Goal: Task Accomplishment & Management: Manage account settings

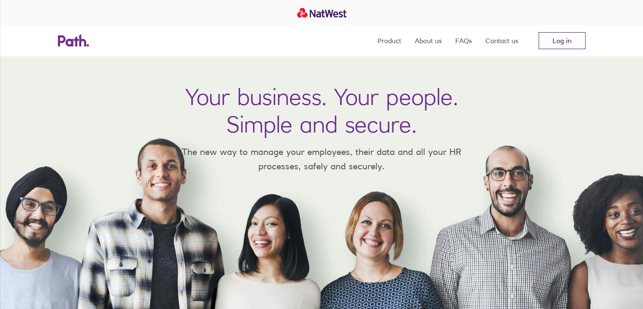
click at [560, 47] on link "Log in" at bounding box center [562, 40] width 47 height 17
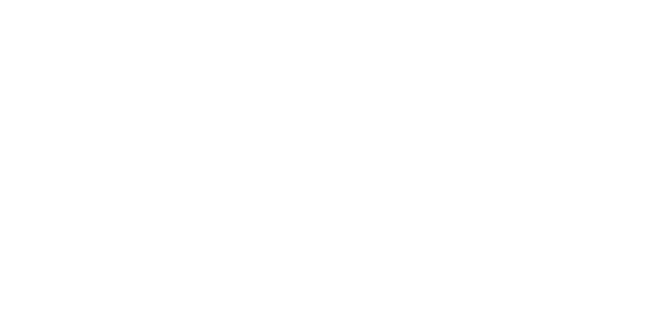
drag, startPoint x: 263, startPoint y: 56, endPoint x: 382, endPoint y: -37, distance: 150.7
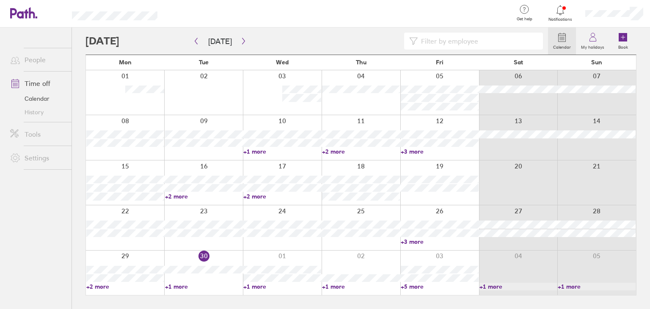
click at [246, 44] on div at bounding box center [316, 41] width 462 height 17
click at [242, 41] on icon "button" at bounding box center [243, 41] width 6 height 7
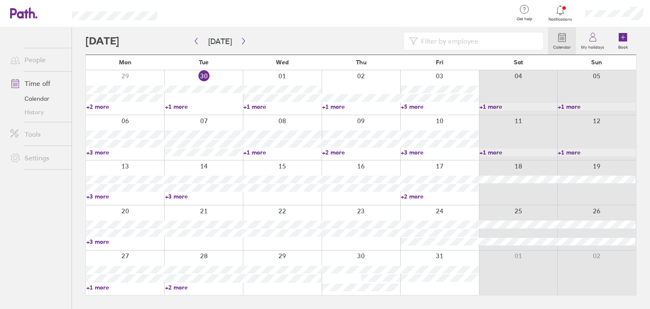
click at [106, 240] on link "+3 more" at bounding box center [125, 242] width 78 height 8
click at [106, 239] on link "+3 more" at bounding box center [125, 242] width 78 height 8
click at [410, 198] on link "+2 more" at bounding box center [440, 196] width 78 height 8
click at [408, 195] on link "+2 more" at bounding box center [440, 196] width 78 height 8
click at [164, 288] on div at bounding box center [203, 272] width 79 height 44
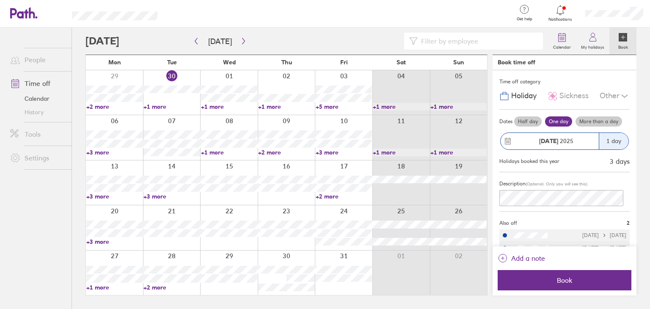
click at [620, 42] on label "Book" at bounding box center [623, 46] width 20 height 8
click at [147, 288] on link "+2 more" at bounding box center [171, 287] width 56 height 8
click at [377, 36] on div at bounding box center [313, 41] width 456 height 17
click at [621, 44] on label "Book" at bounding box center [623, 46] width 20 height 8
click at [596, 46] on label "My holidays" at bounding box center [592, 46] width 33 height 8
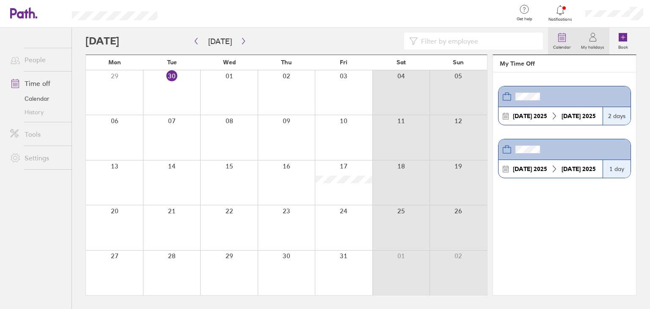
click at [570, 41] on link "Calendar" at bounding box center [562, 40] width 28 height 27
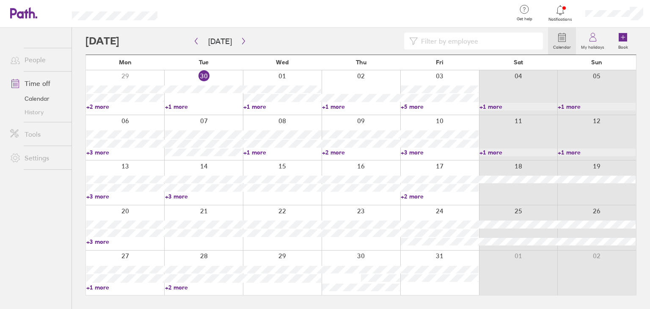
click at [560, 13] on icon at bounding box center [560, 10] width 10 height 10
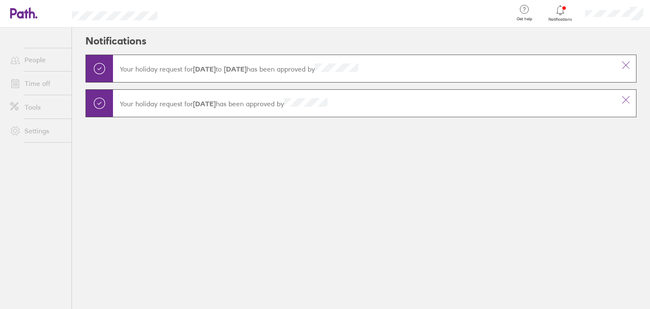
click at [28, 17] on icon at bounding box center [23, 12] width 27 height 11
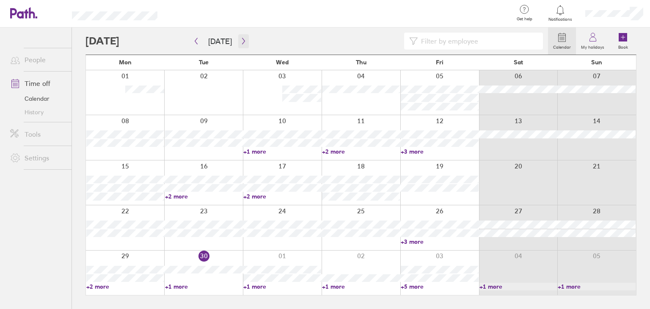
click at [238, 43] on button "button" at bounding box center [243, 41] width 11 height 14
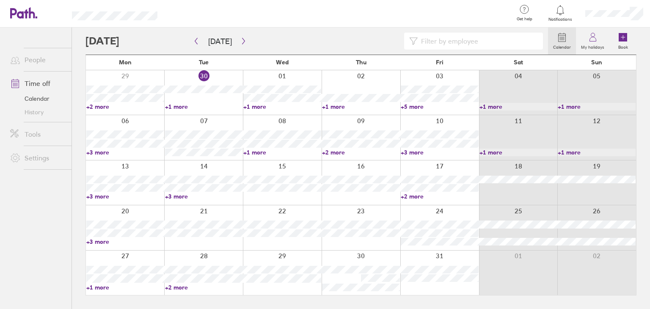
click at [96, 284] on link "+1 more" at bounding box center [125, 287] width 78 height 8
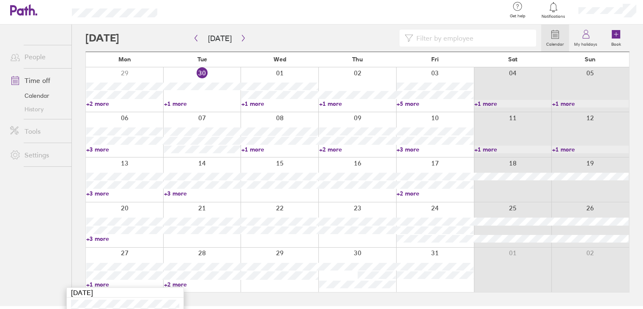
scroll to position [23, 0]
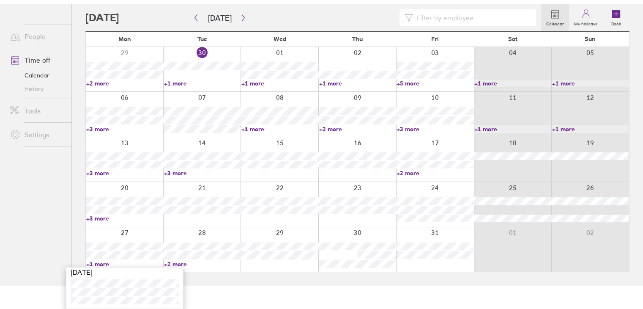
click at [177, 260] on link "+2 more" at bounding box center [202, 264] width 77 height 8
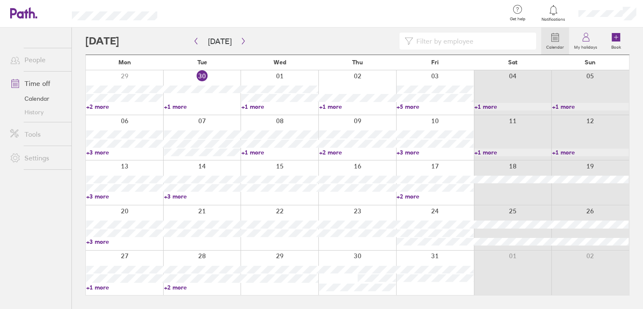
scroll to position [0, 0]
click at [178, 288] on link "+2 more" at bounding box center [204, 287] width 78 height 8
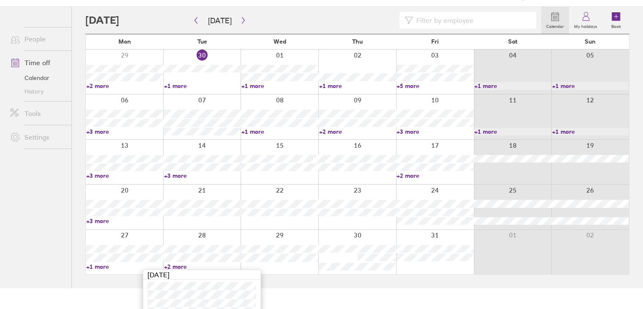
scroll to position [32, 0]
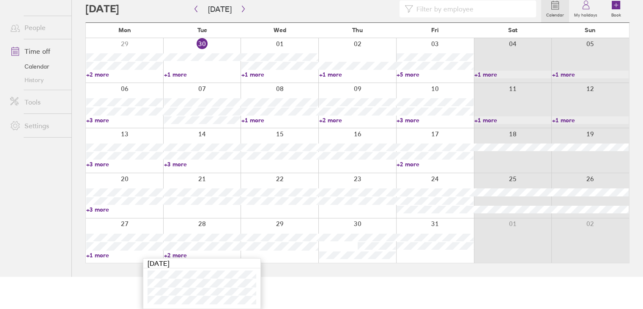
click at [291, 277] on html "Get help FAQs Contact us Notifications My profile Sign out People Time off Cale…" at bounding box center [321, 122] width 643 height 309
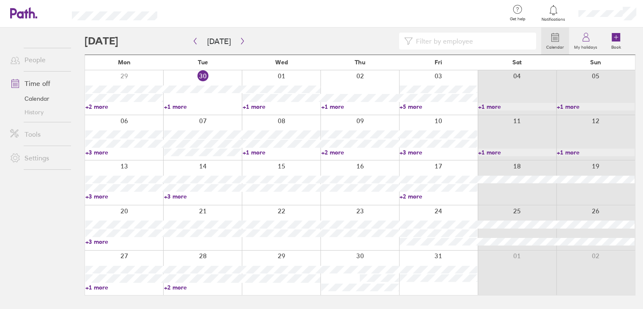
scroll to position [0, 0]
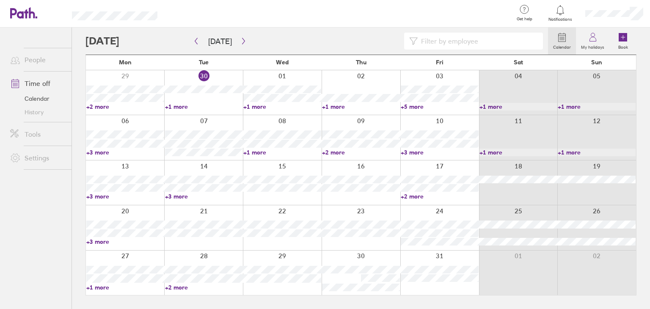
click at [107, 239] on link "+3 more" at bounding box center [125, 242] width 78 height 8
click at [102, 290] on link "+1 more" at bounding box center [125, 287] width 78 height 8
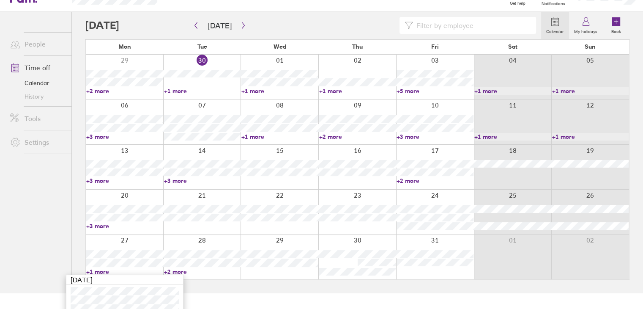
scroll to position [23, 0]
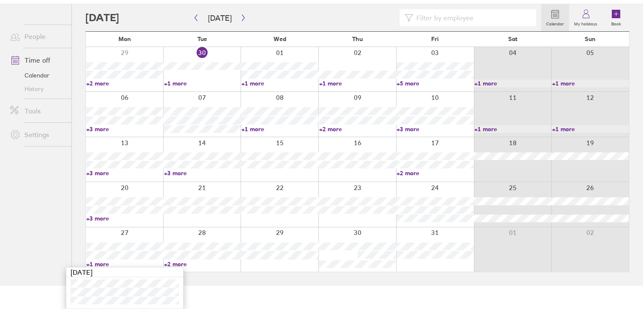
click at [107, 261] on link "+1 more" at bounding box center [124, 264] width 77 height 8
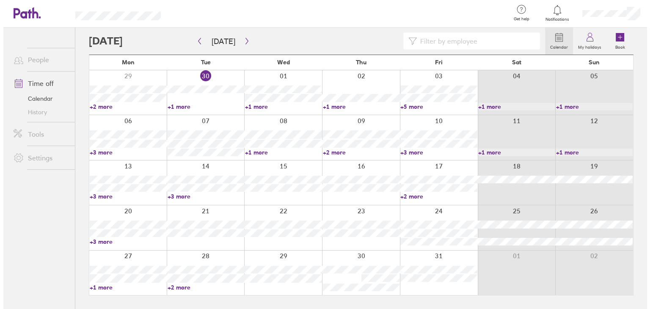
scroll to position [0, 0]
click at [100, 153] on link "+3 more" at bounding box center [125, 152] width 78 height 8
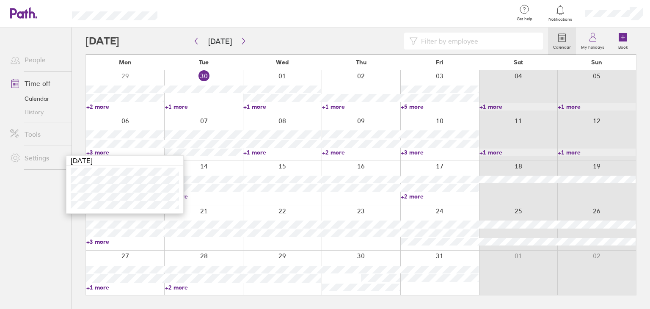
click at [100, 153] on link "+3 more" at bounding box center [125, 152] width 78 height 8
click at [332, 150] on link "+2 more" at bounding box center [361, 152] width 78 height 8
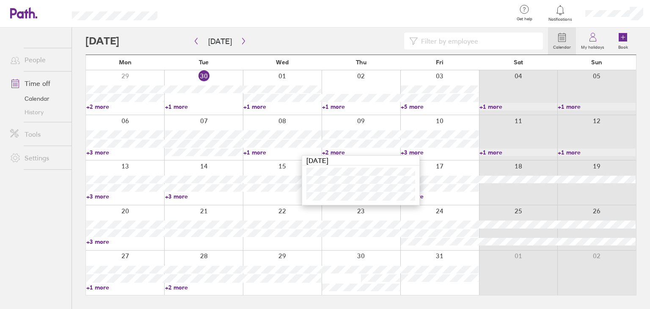
click at [332, 150] on link "+2 more" at bounding box center [361, 152] width 78 height 8
click at [417, 152] on link "+3 more" at bounding box center [440, 152] width 78 height 8
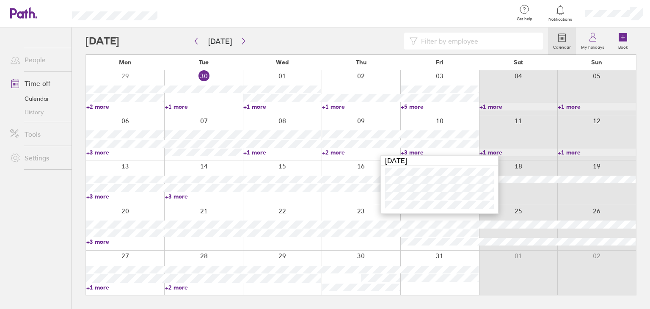
click at [416, 152] on link "+3 more" at bounding box center [440, 152] width 78 height 8
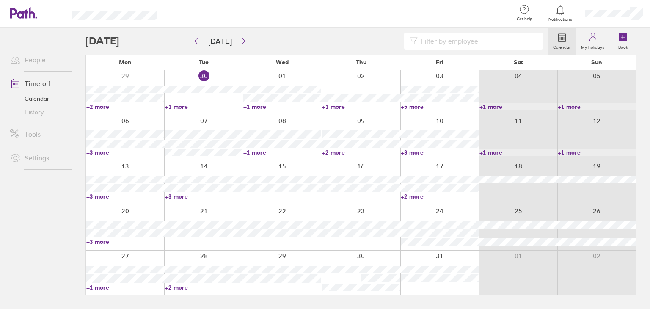
click at [178, 108] on link "+1 more" at bounding box center [204, 107] width 78 height 8
click at [254, 103] on link "+1 more" at bounding box center [282, 107] width 78 height 8
click at [254, 107] on link "+1 more" at bounding box center [282, 107] width 78 height 8
click at [332, 104] on link "+1 more" at bounding box center [361, 107] width 78 height 8
click at [409, 108] on link "+5 more" at bounding box center [440, 107] width 78 height 8
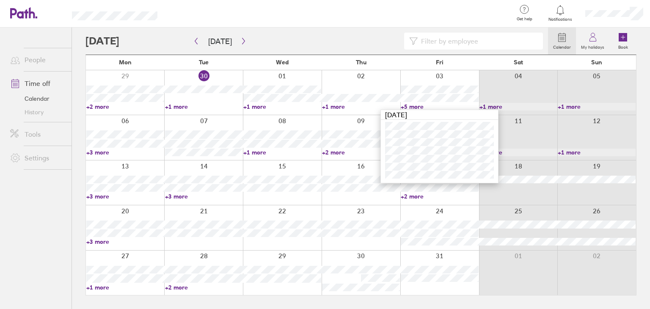
click at [262, 151] on link "+1 more" at bounding box center [282, 152] width 78 height 8
click at [335, 148] on link "+2 more" at bounding box center [361, 152] width 78 height 8
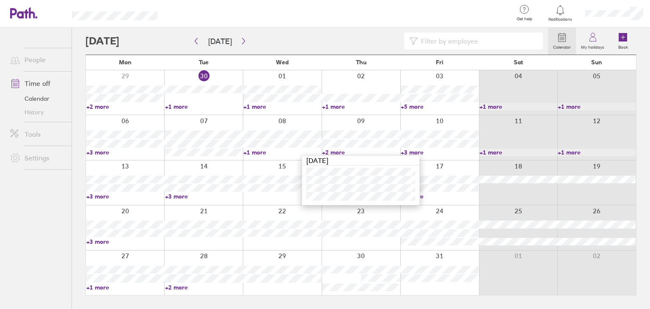
click at [413, 148] on link "+3 more" at bounding box center [440, 152] width 78 height 8
click at [414, 156] on div at bounding box center [439, 137] width 79 height 44
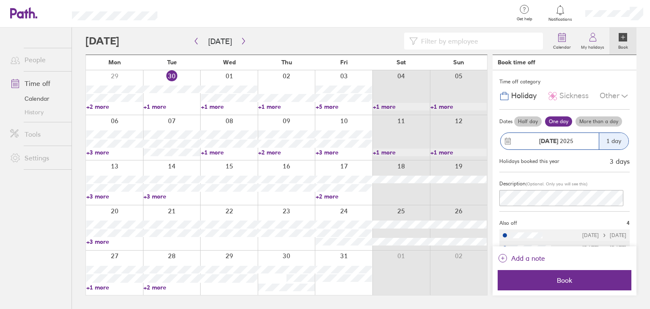
click at [325, 104] on link "+5 more" at bounding box center [344, 107] width 56 height 8
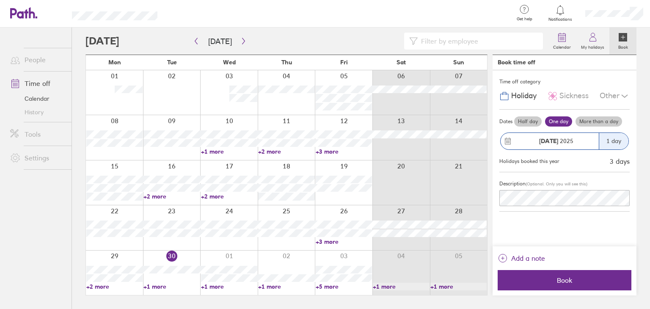
click at [334, 241] on link "+3 more" at bounding box center [344, 242] width 56 height 8
click at [239, 39] on button "button" at bounding box center [243, 41] width 11 height 14
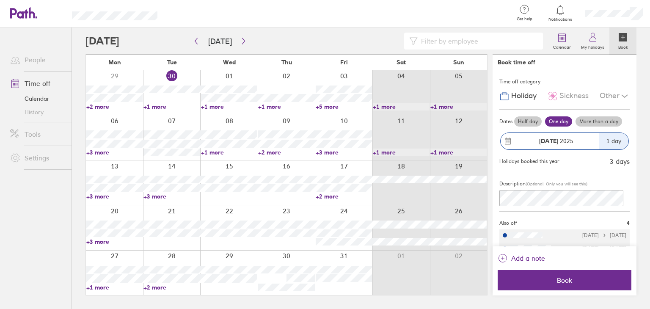
click at [340, 37] on div at bounding box center [316, 41] width 462 height 17
click at [623, 44] on label "Book" at bounding box center [623, 46] width 20 height 8
click at [157, 105] on link "+1 more" at bounding box center [171, 107] width 56 height 8
click at [167, 288] on link "+2 more" at bounding box center [171, 287] width 56 height 8
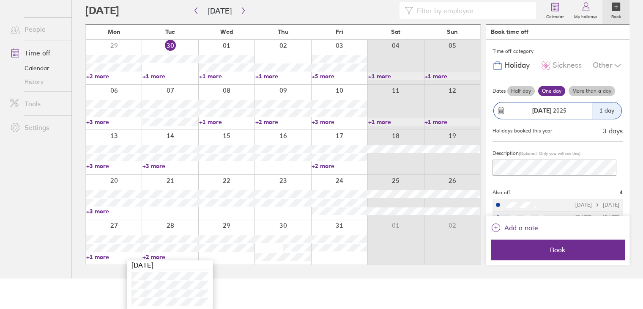
scroll to position [32, 0]
